Goal: Task Accomplishment & Management: Use online tool/utility

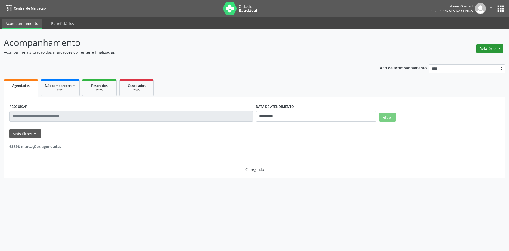
click at [491, 49] on button "Relatórios" at bounding box center [490, 48] width 27 height 9
click at [468, 65] on link "Procedimentos realizados" at bounding box center [475, 67] width 57 height 7
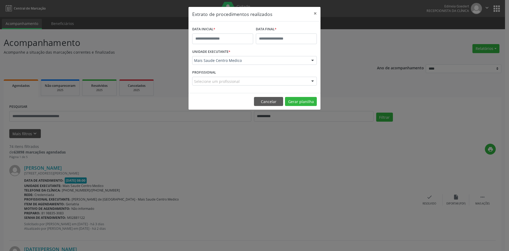
click at [485, 45] on div "Extrato de procedimentos realizados × DATA INICIAL * DATA FINAL * UNIDADE EXECU…" at bounding box center [254, 125] width 509 height 251
click at [317, 12] on button "×" at bounding box center [315, 13] width 11 height 13
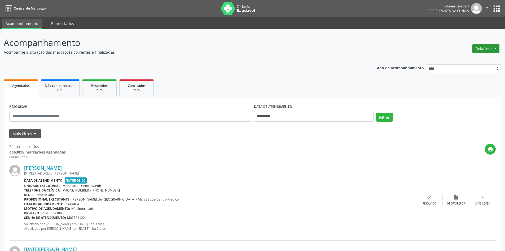
click at [479, 47] on button "Relatórios" at bounding box center [486, 48] width 27 height 9
click at [473, 57] on ul "Agendamentos Procedimentos realizados" at bounding box center [472, 63] width 58 height 19
click at [472, 57] on link "Agendamentos" at bounding box center [471, 59] width 57 height 7
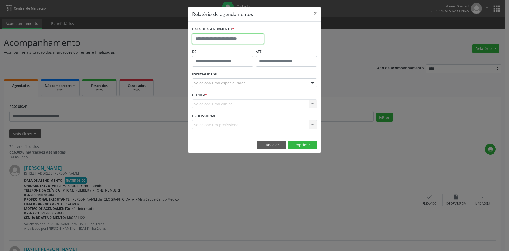
drag, startPoint x: 230, startPoint y: 40, endPoint x: 240, endPoint y: 54, distance: 16.7
click at [230, 40] on input "text" at bounding box center [228, 38] width 72 height 11
click at [211, 98] on span "18" at bounding box center [210, 98] width 10 height 10
type input "**********"
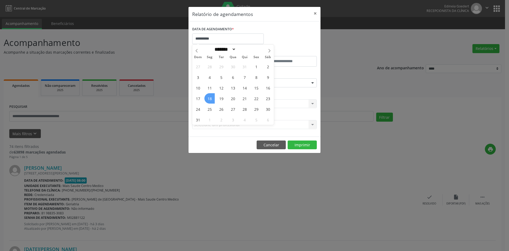
click at [212, 98] on span "18" at bounding box center [210, 98] width 10 height 10
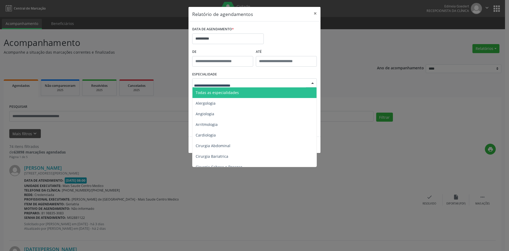
click at [227, 91] on span "Todas as especialidades" at bounding box center [217, 92] width 43 height 5
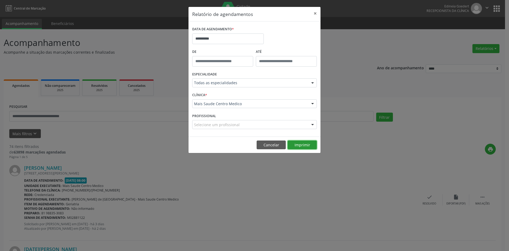
click at [305, 145] on button "Imprimir" at bounding box center [302, 144] width 29 height 9
